Goal: Transaction & Acquisition: Purchase product/service

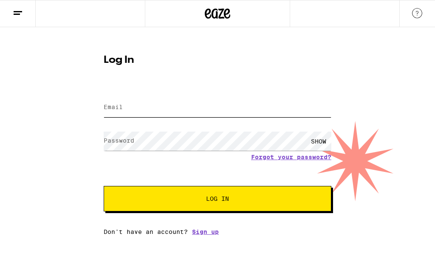
click at [106, 99] on input "Email" at bounding box center [218, 107] width 228 height 19
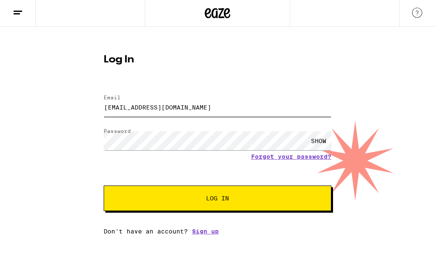
type input "[EMAIL_ADDRESS][DOMAIN_NAME]"
click at [246, 193] on button "Log In" at bounding box center [218, 199] width 228 height 26
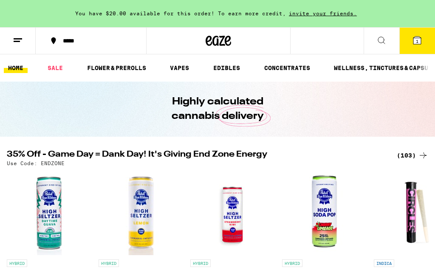
click at [419, 46] on button "1" at bounding box center [418, 41] width 36 height 26
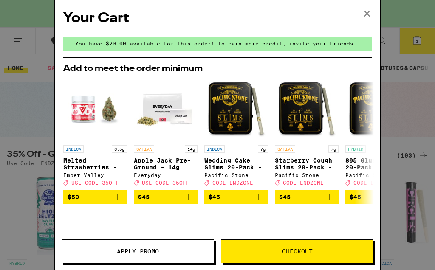
click at [371, 17] on icon at bounding box center [367, 13] width 13 height 13
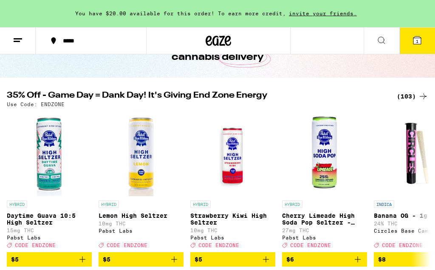
scroll to position [51, 0]
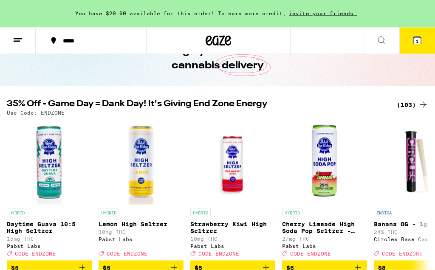
click at [416, 44] on icon at bounding box center [418, 41] width 8 height 8
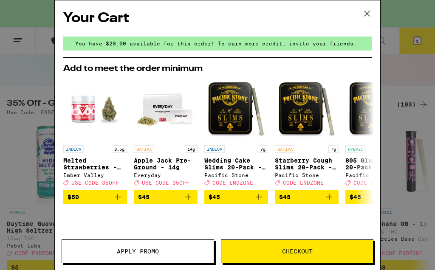
click at [145, 252] on span "Apply Promo" at bounding box center [138, 252] width 42 height 6
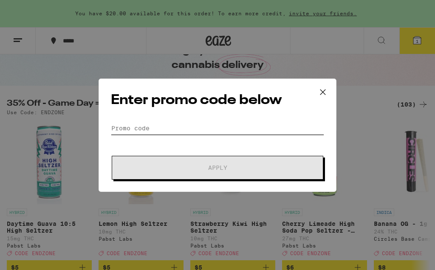
click at [139, 132] on input "Promo Code" at bounding box center [217, 128] width 213 height 13
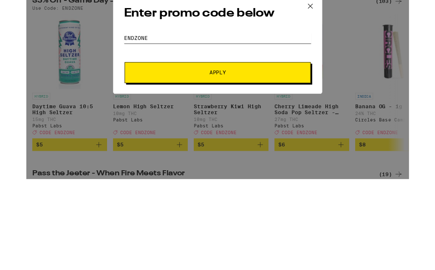
type input "Endzone"
click at [193, 183] on span "Apply" at bounding box center [217, 186] width 153 height 6
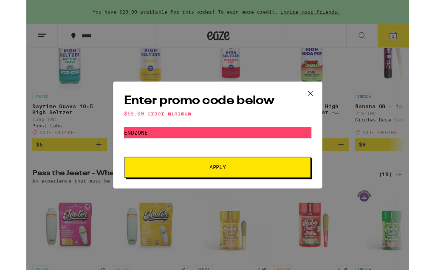
click at [329, 113] on button at bounding box center [323, 106] width 26 height 27
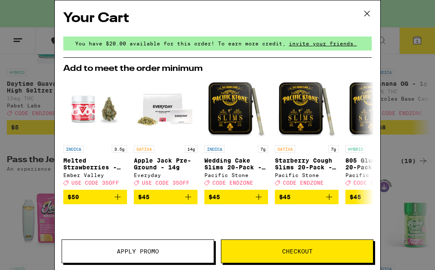
scroll to position [51, 0]
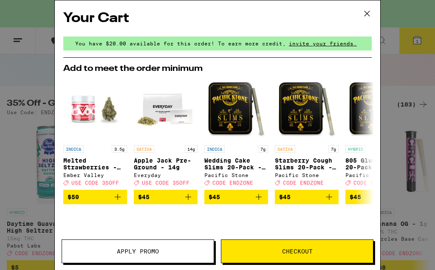
click at [22, 89] on div "Your Cart You have $20.00 available for this order! To earn more credit, invite…" at bounding box center [217, 135] width 435 height 270
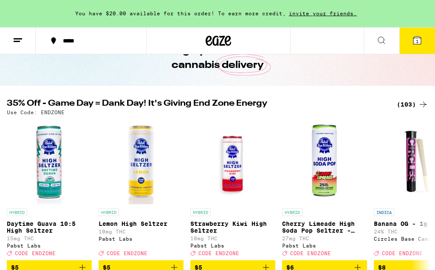
click at [373, 15] on div "You have $20.00 available for this order! To earn more credit, invite your frie…" at bounding box center [217, 13] width 435 height 27
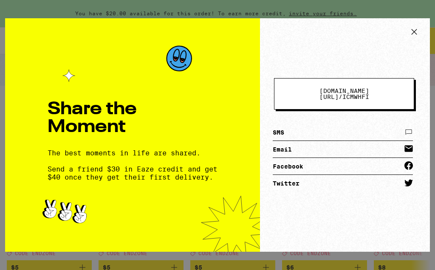
click at [408, 36] on icon at bounding box center [414, 32] width 13 height 13
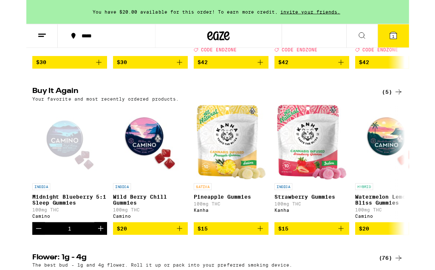
scroll to position [461, 0]
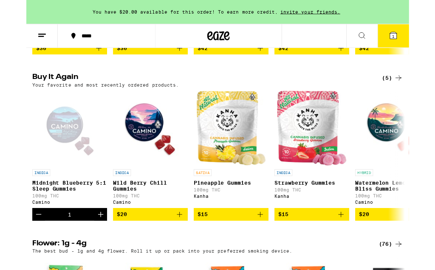
click at [175, 247] on icon "Add to bag" at bounding box center [174, 244] width 6 height 6
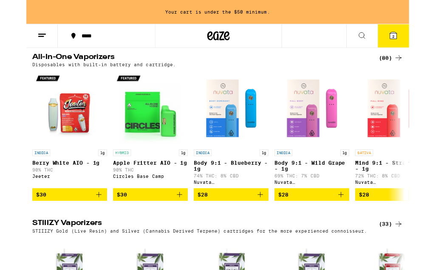
scroll to position [1337, 0]
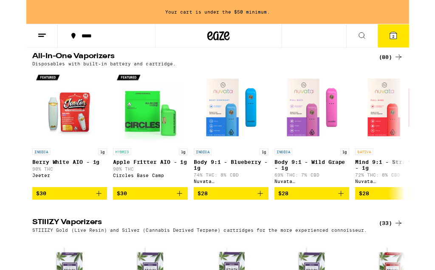
click at [420, 70] on icon at bounding box center [423, 65] width 10 height 10
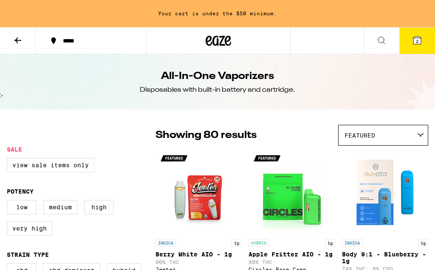
click at [412, 43] on icon at bounding box center [417, 40] width 10 height 10
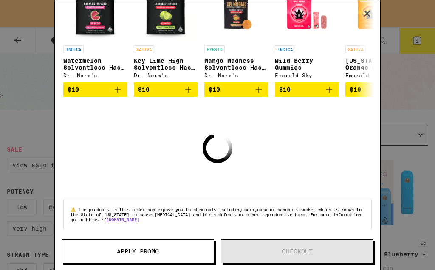
scroll to position [168, 0]
click at [26, 118] on div "Your Cart Your cart is under the $50 minimum. Wild [PERSON_NAME] Chill Gummies …" at bounding box center [217, 135] width 435 height 270
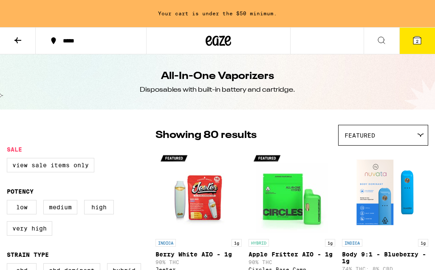
click at [13, 40] on icon at bounding box center [18, 40] width 10 height 10
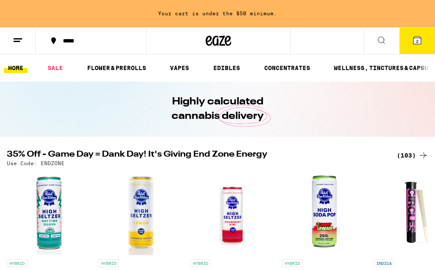
click at [227, 65] on link "EDIBLES" at bounding box center [226, 68] width 35 height 10
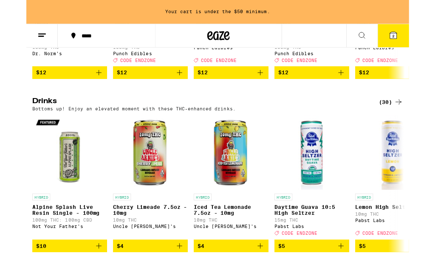
scroll to position [435, 0]
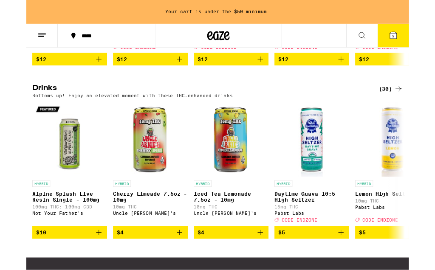
click at [415, 112] on div "Bottoms up! Enjoy an elevated moment with these THC-enhanced drinks." at bounding box center [218, 109] width 422 height 6
click at [419, 106] on icon at bounding box center [423, 101] width 10 height 10
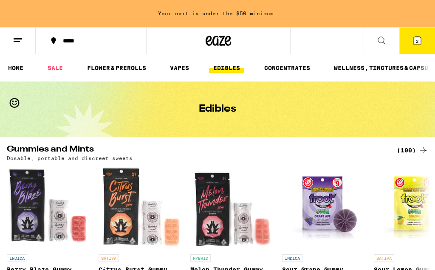
click at [348, 69] on link "WELLNESS, TINCTURES & CAPSULES" at bounding box center [387, 68] width 114 height 10
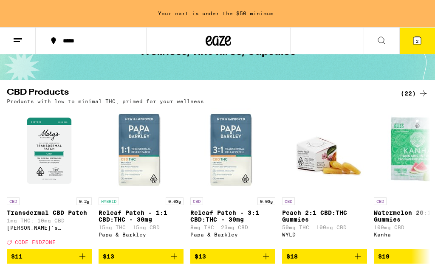
scroll to position [57, 0]
